Goal: Information Seeking & Learning: Learn about a topic

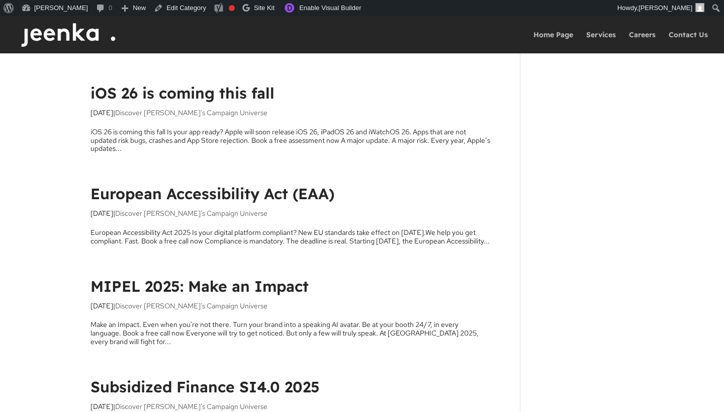
click at [192, 95] on link "iOS 26 is coming this fall" at bounding box center [182, 92] width 184 height 19
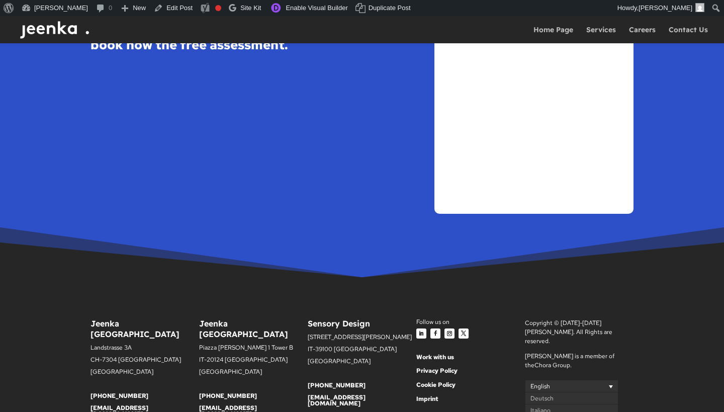
scroll to position [1882, 0]
click at [537, 394] on span "Deutsch" at bounding box center [541, 398] width 23 height 8
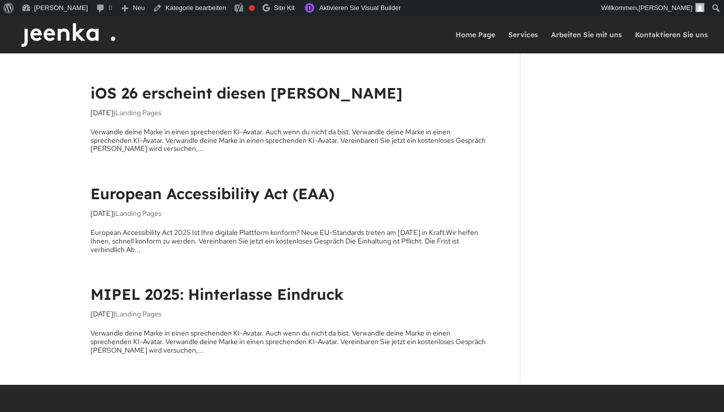
click at [196, 194] on link "European Accessibility Act (EAA)" at bounding box center [212, 193] width 244 height 19
